Goal: Find specific page/section: Find specific page/section

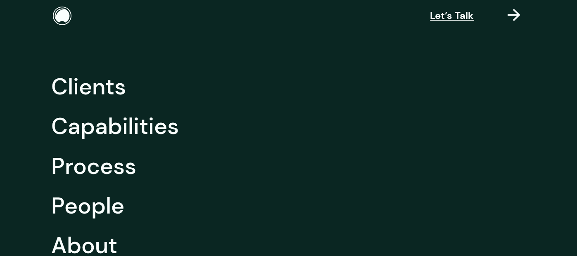
scroll to position [119, 0]
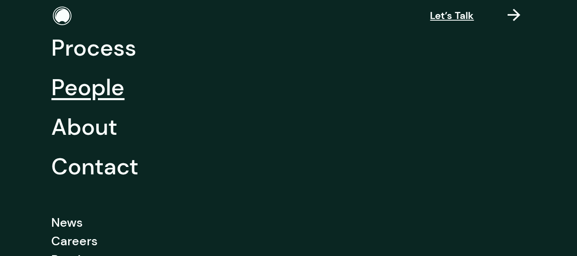
click at [93, 81] on link "People" at bounding box center [88, 88] width 73 height 40
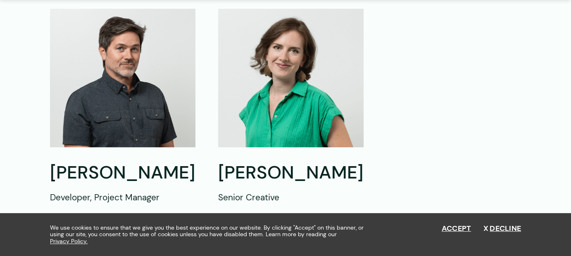
scroll to position [767, 0]
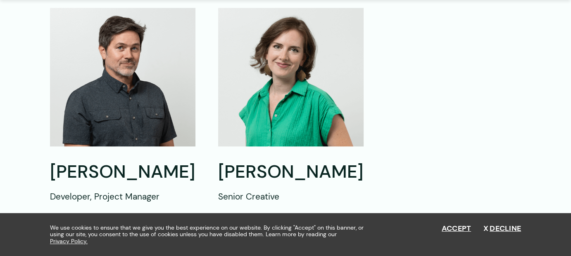
click at [262, 129] on img at bounding box center [290, 77] width 145 height 139
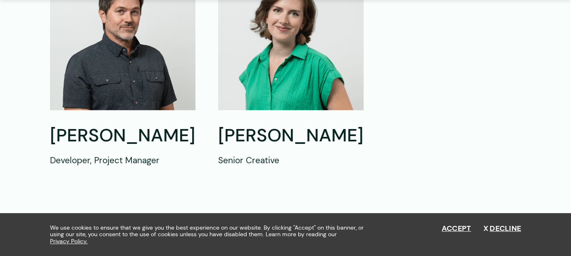
scroll to position [804, 0]
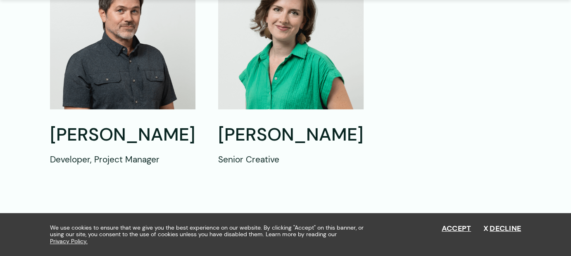
click at [256, 147] on h2 "[PERSON_NAME]" at bounding box center [290, 135] width 145 height 24
click at [297, 97] on img at bounding box center [290, 40] width 145 height 139
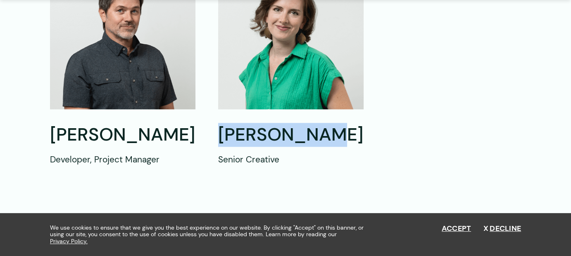
drag, startPoint x: 306, startPoint y: 152, endPoint x: 218, endPoint y: 150, distance: 88.4
click at [218, 147] on h2 "[PERSON_NAME]" at bounding box center [290, 135] width 145 height 24
copy h2 "[PERSON_NAME]"
